Goal: Obtain resource: Obtain resource

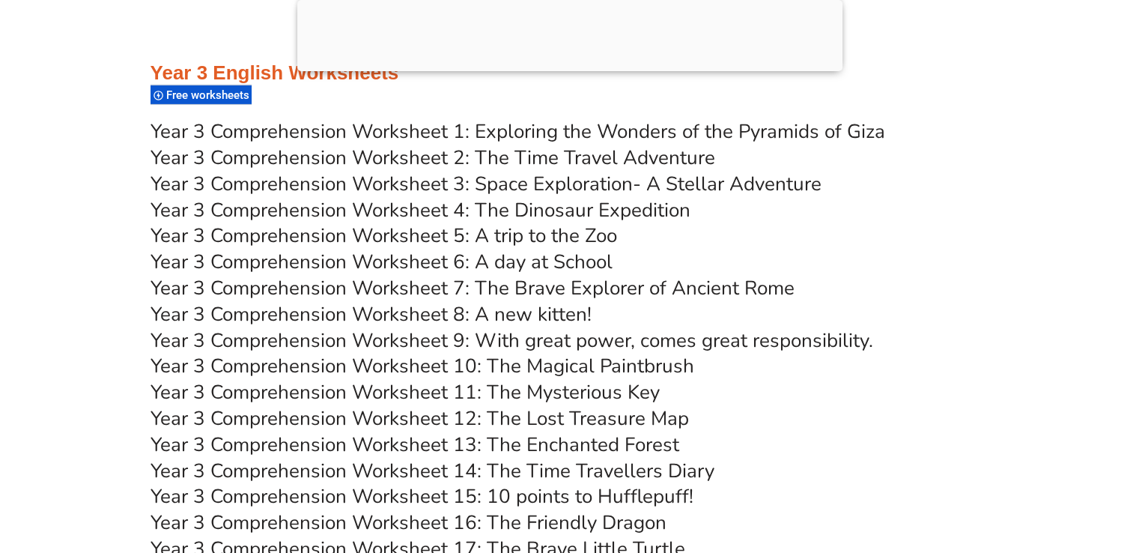
scroll to position [5066, 0]
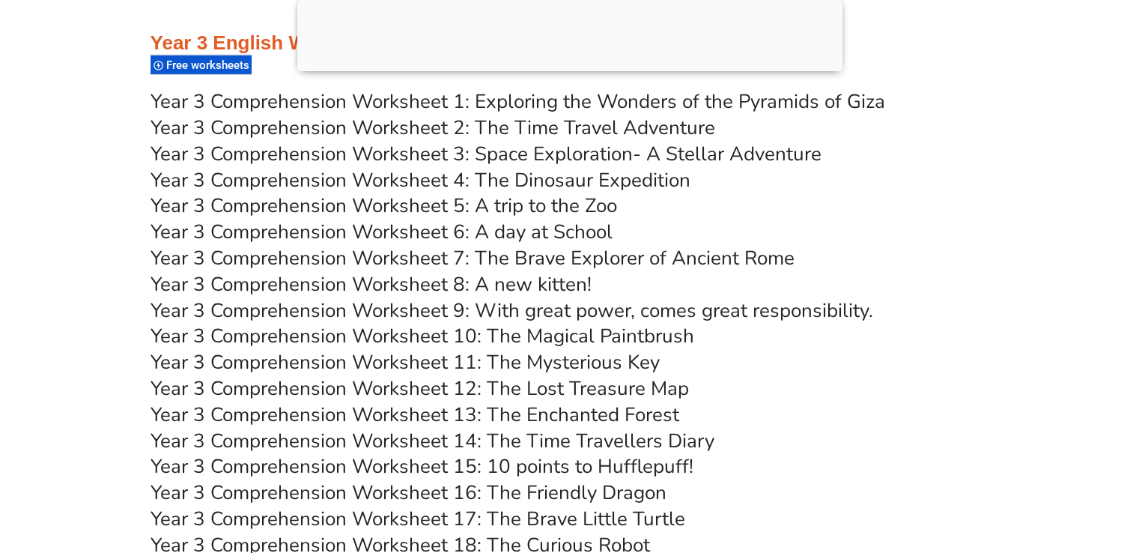
click at [392, 174] on link "Year 3 Comprehension Worksheet 4: The Dinosaur Expedition" at bounding box center [421, 180] width 540 height 26
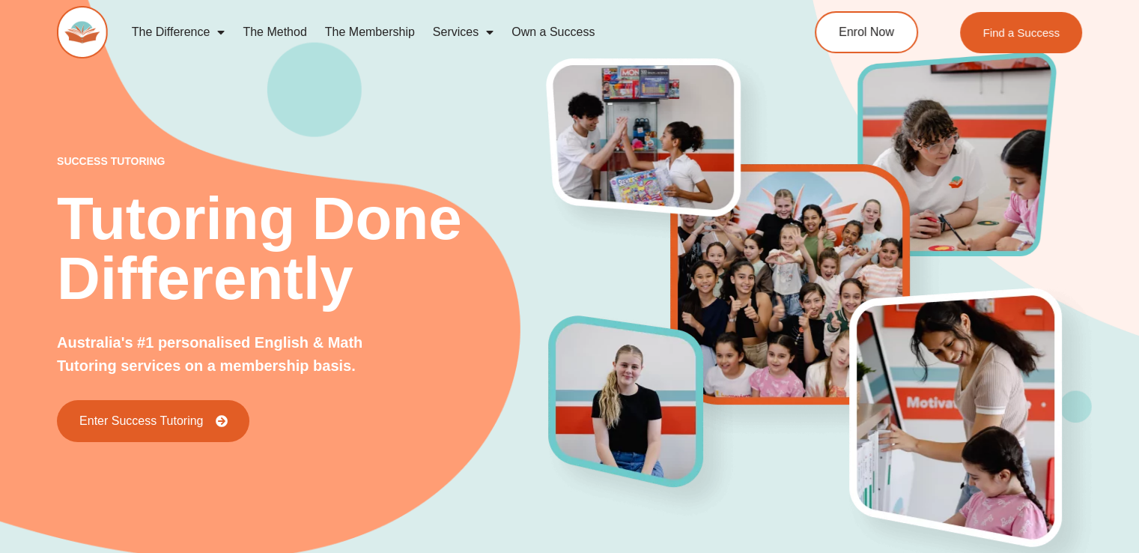
click at [160, 80] on div "success tutoring Tutoring Done Differently Australia's #1 personalised English …" at bounding box center [569, 273] width 1025 height 659
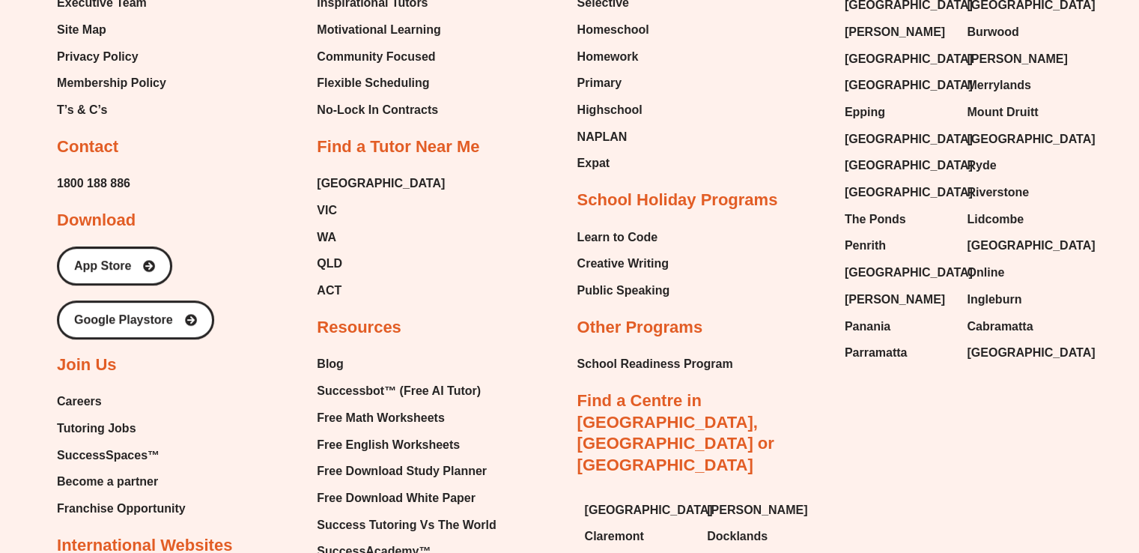
scroll to position [6322, 0]
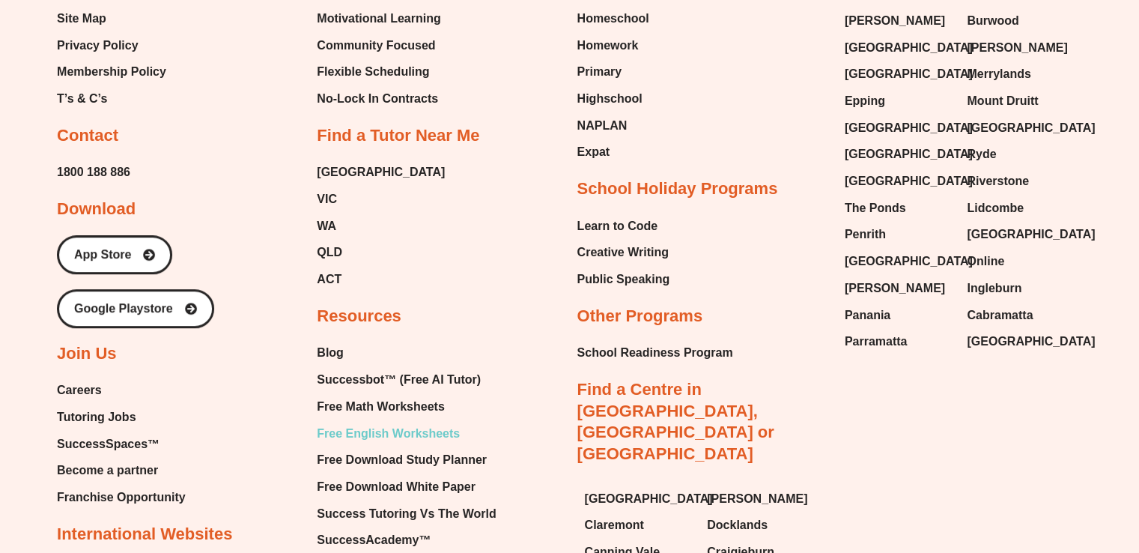
click at [383, 422] on span "Free English Worksheets" at bounding box center [388, 433] width 143 height 22
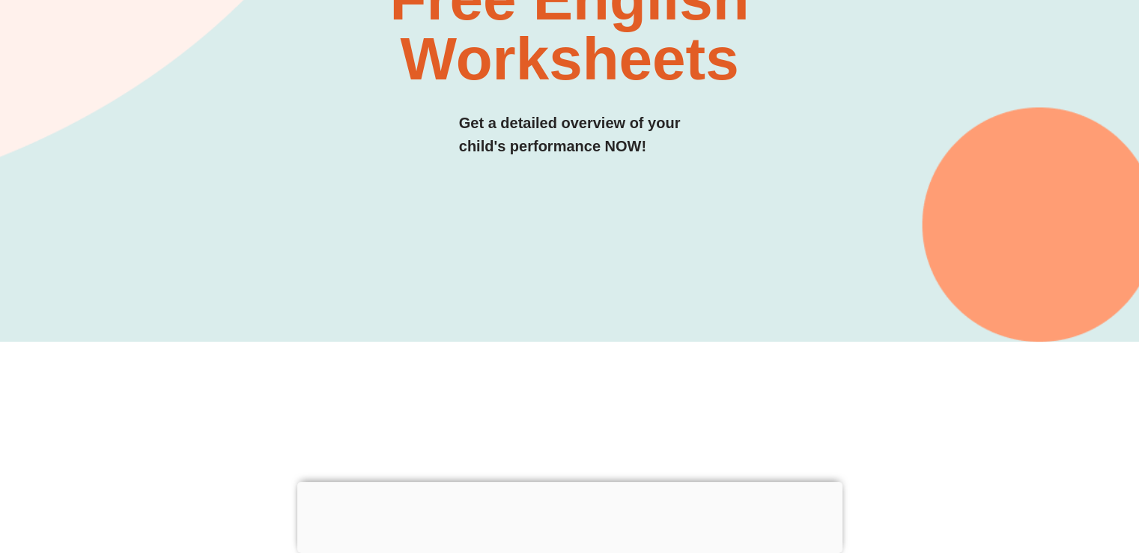
scroll to position [253, 0]
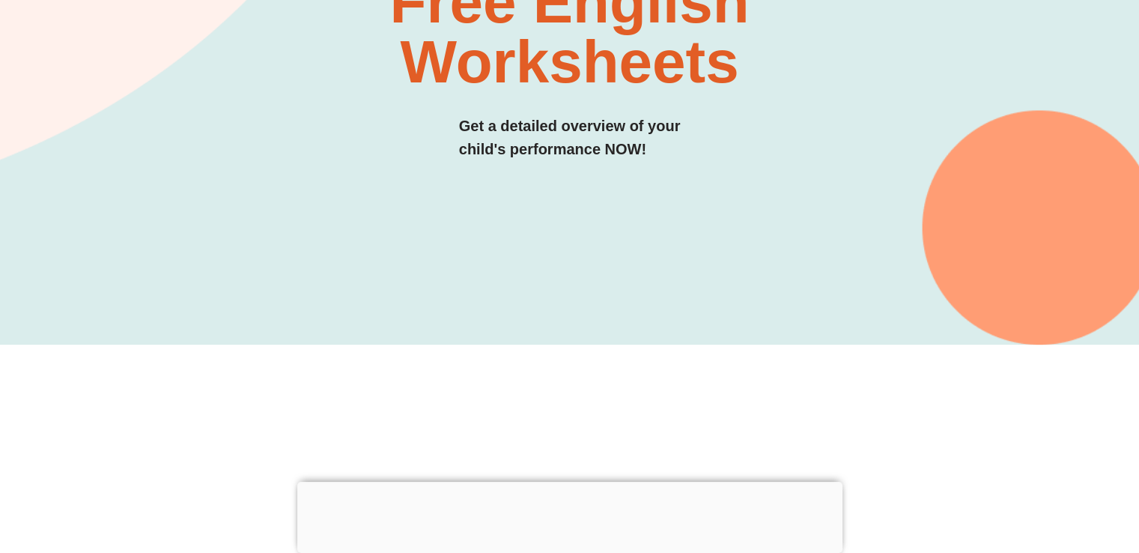
click at [42, 391] on ins at bounding box center [569, 457] width 1139 height 210
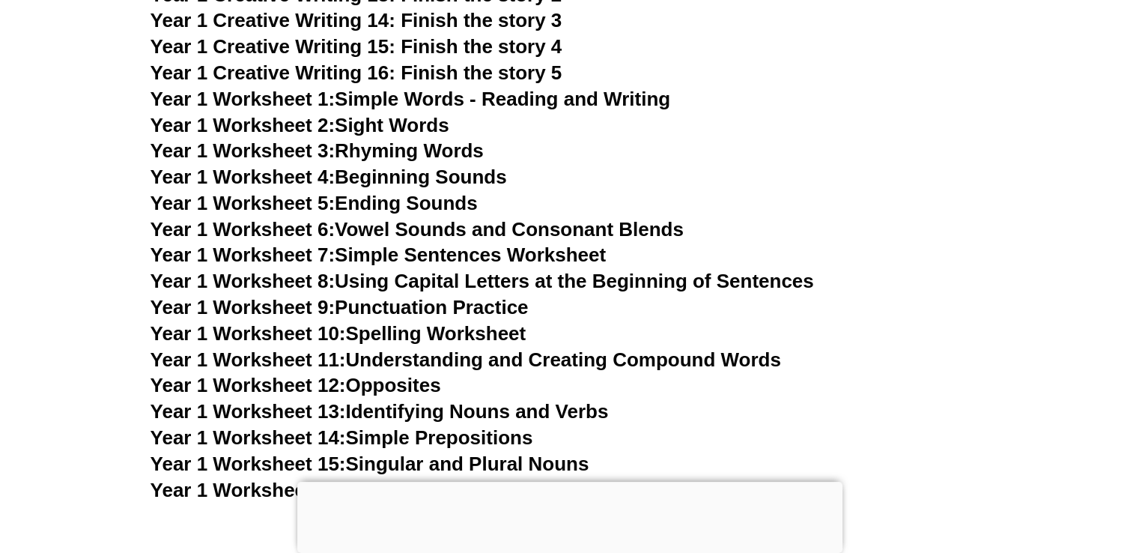
scroll to position [3070, 0]
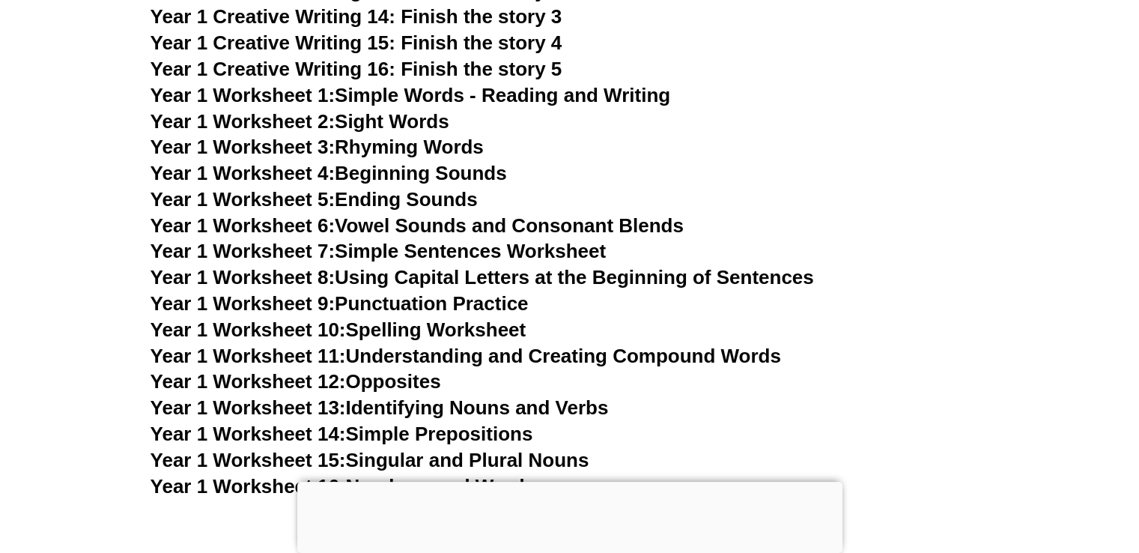
click at [539, 91] on link "Year 1 Worksheet 1: Simple Words - Reading and Writing" at bounding box center [411, 95] width 521 height 22
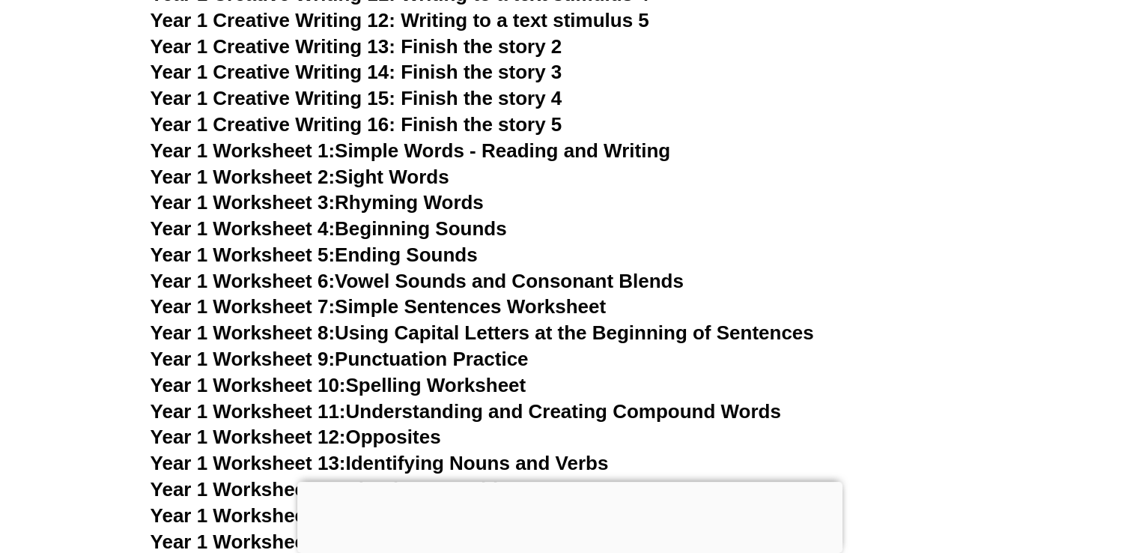
scroll to position [3070, 0]
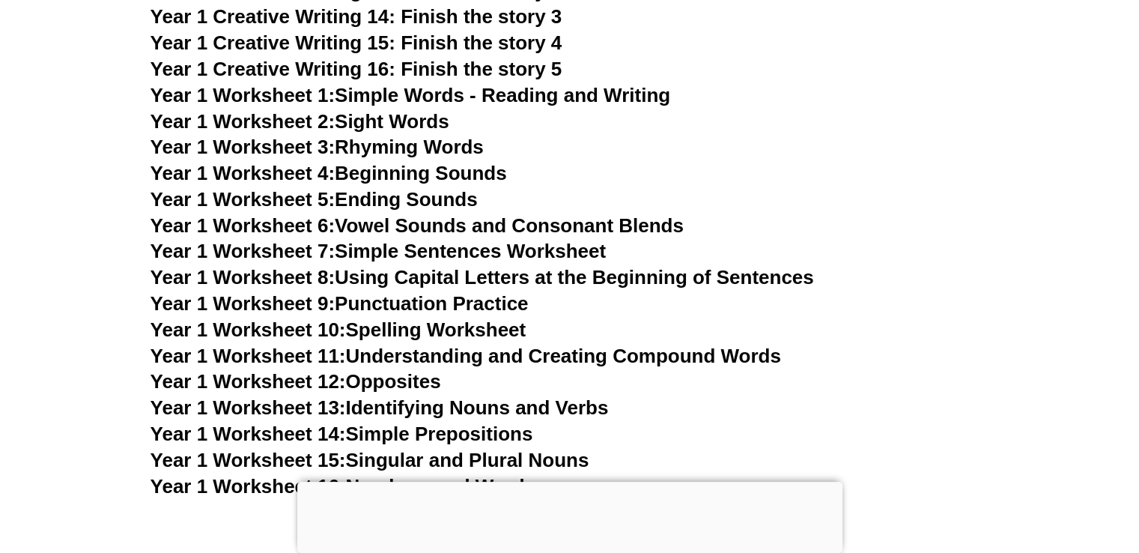
click at [551, 91] on link "Year 1 Worksheet 1: Simple Words - Reading and Writing" at bounding box center [411, 95] width 521 height 22
click at [419, 225] on link "Year 1 Worksheet 6: Vowel Sounds and Consonant Blends" at bounding box center [417, 225] width 533 height 22
